Goal: Check status: Check status

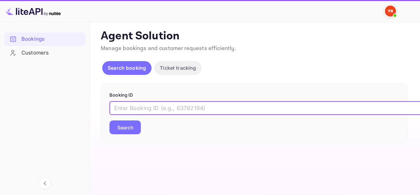
click at [151, 108] on input "text" at bounding box center [281, 108] width 345 height 14
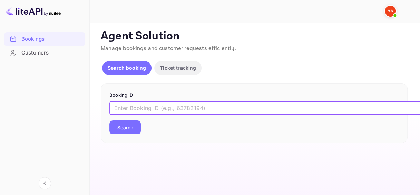
paste input "9002679"
type input "9002679"
click at [129, 129] on button "Search" at bounding box center [124, 127] width 31 height 14
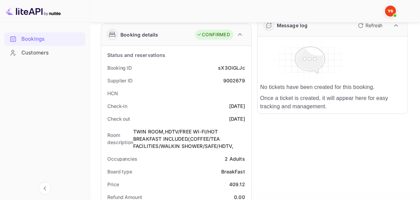
scroll to position [69, 0]
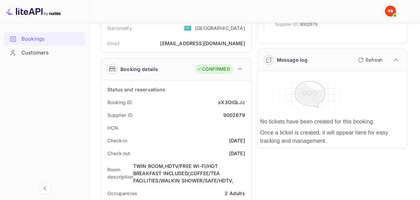
click at [220, 102] on div "sX3OiGLJc" at bounding box center [231, 102] width 27 height 7
click at [232, 103] on div "sX3OiGLJc" at bounding box center [231, 102] width 27 height 7
copy div "sX3OiGLJc"
click at [232, 114] on div "9002679" at bounding box center [234, 114] width 22 height 7
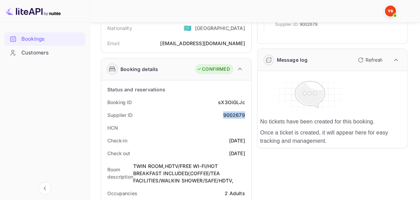
click at [232, 114] on div "9002679" at bounding box center [234, 114] width 22 height 7
copy div "9002679"
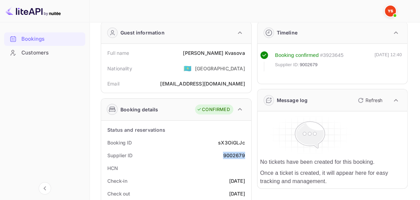
scroll to position [0, 0]
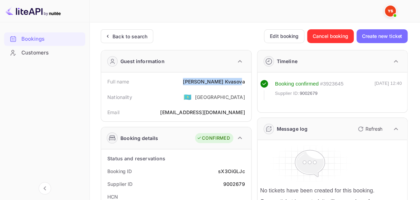
drag, startPoint x: 211, startPoint y: 83, endPoint x: 243, endPoint y: 81, distance: 32.5
click at [243, 81] on div "[PERSON_NAME]" at bounding box center [214, 81] width 62 height 7
click at [238, 82] on div "[PERSON_NAME]" at bounding box center [214, 81] width 62 height 7
drag, startPoint x: 210, startPoint y: 82, endPoint x: 244, endPoint y: 81, distance: 34.2
click at [244, 81] on div "[PERSON_NAME]" at bounding box center [214, 81] width 62 height 7
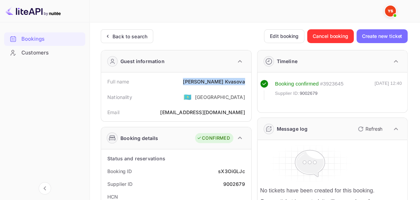
copy div "[PERSON_NAME]"
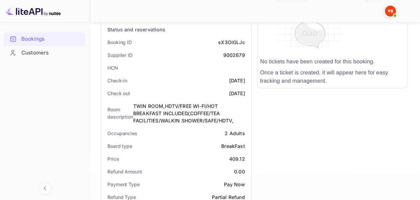
scroll to position [138, 0]
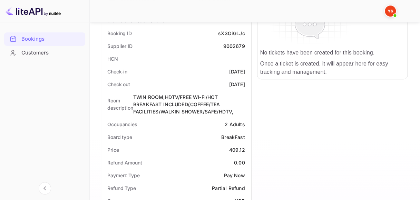
drag, startPoint x: 217, startPoint y: 71, endPoint x: 245, endPoint y: 71, distance: 27.9
click at [245, 71] on div "Check-in [DATE]" at bounding box center [176, 71] width 145 height 13
copy div "[DATE]"
drag, startPoint x: 215, startPoint y: 84, endPoint x: 244, endPoint y: 84, distance: 29.0
click at [244, 84] on div "Check out [DATE]" at bounding box center [176, 84] width 145 height 13
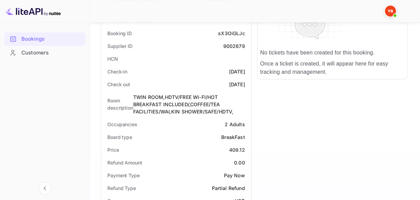
copy div "[DATE]"
